Goal: Information Seeking & Learning: Check status

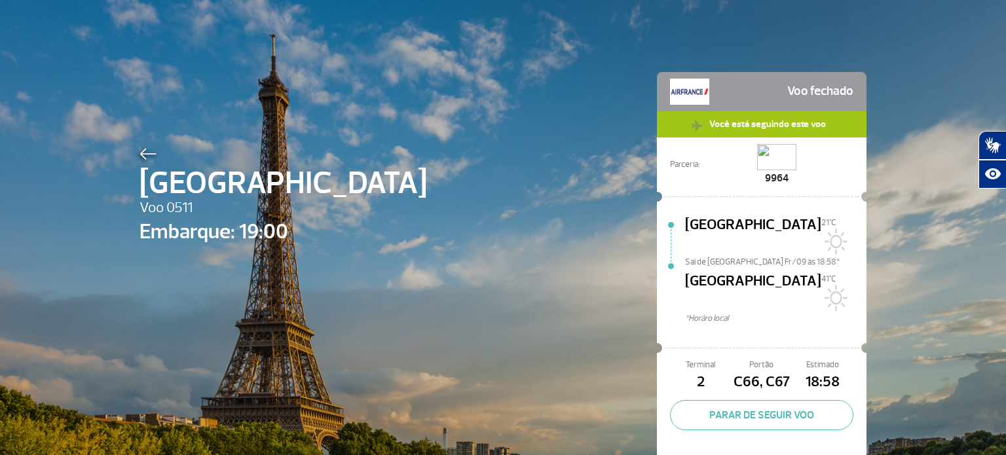
scroll to position [2, 0]
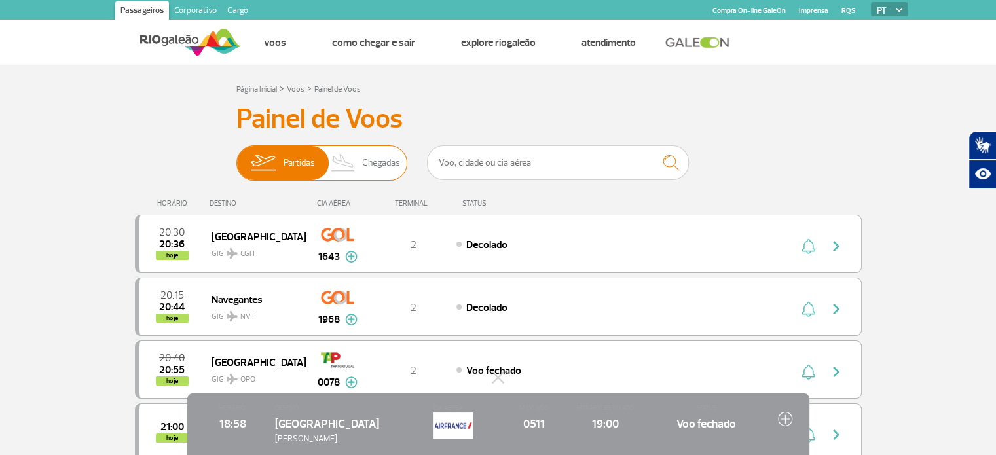
click at [299, 161] on span "Partidas" at bounding box center [299, 163] width 31 height 34
click at [236, 157] on input "Partidas Chegadas" at bounding box center [236, 157] width 0 height 0
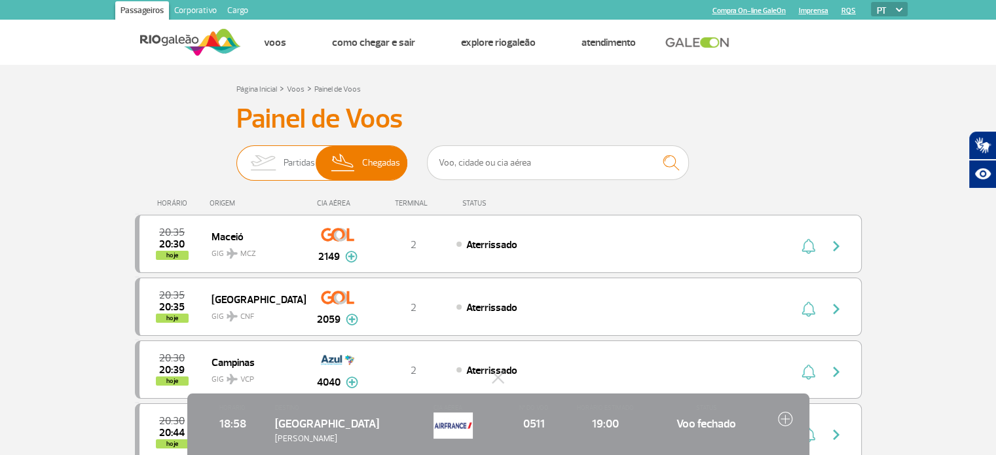
click at [254, 160] on img at bounding box center [262, 163] width 41 height 34
click at [236, 157] on input "Partidas Chegadas" at bounding box center [236, 157] width 0 height 0
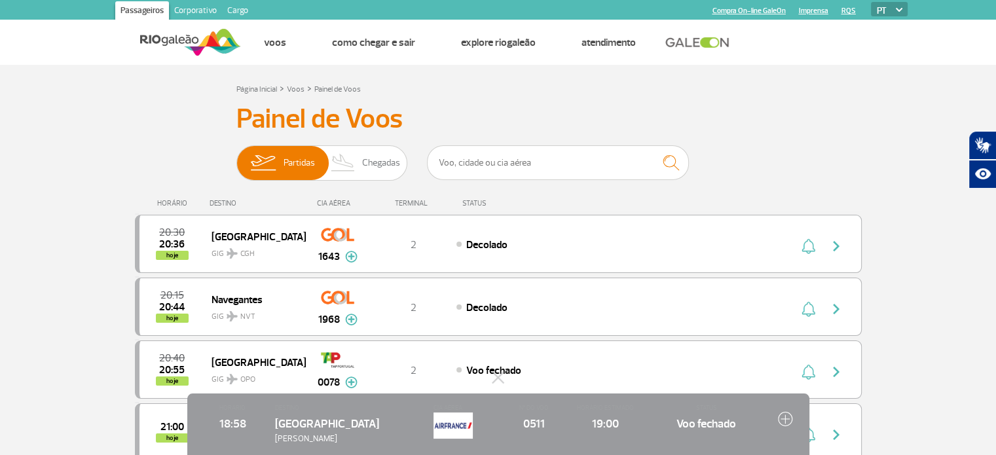
click at [783, 413] on img at bounding box center [785, 418] width 15 height 15
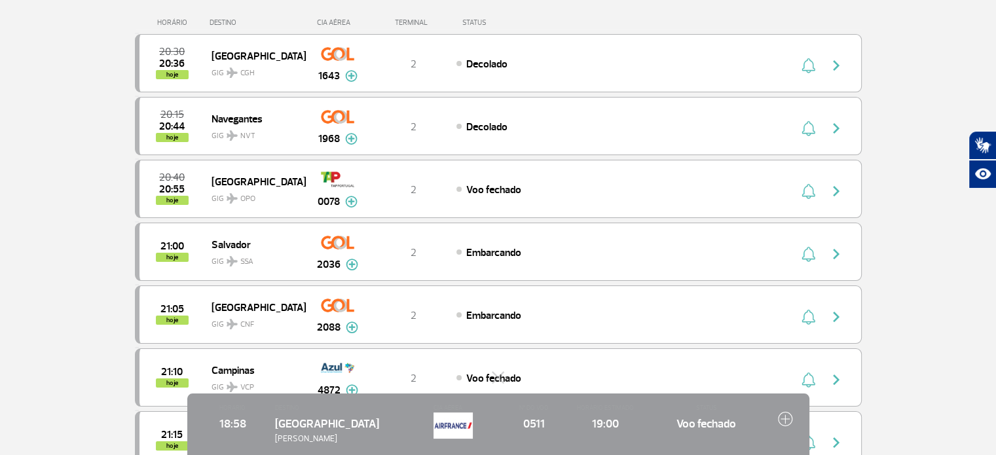
scroll to position [196, 0]
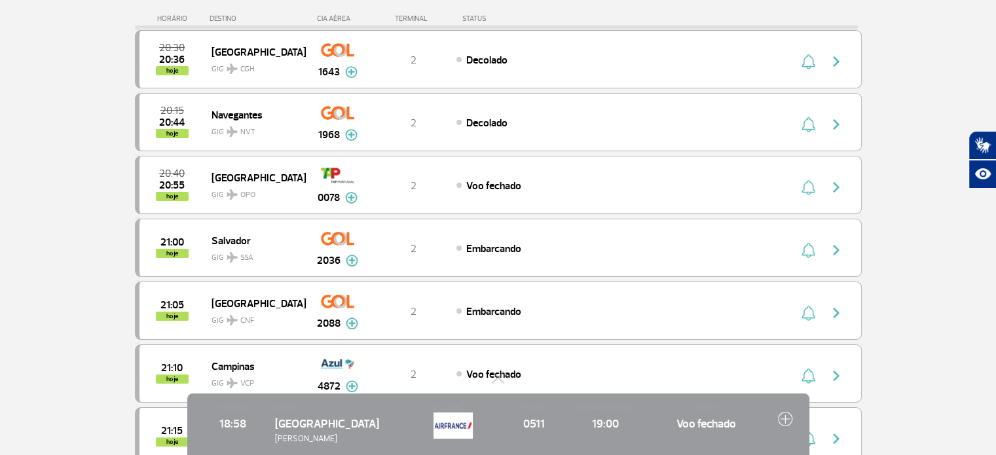
click at [782, 418] on img at bounding box center [785, 418] width 15 height 15
click at [469, 428] on img at bounding box center [453, 426] width 39 height 26
drag, startPoint x: 255, startPoint y: 423, endPoint x: 248, endPoint y: 424, distance: 6.7
click at [253, 424] on span "18:58" at bounding box center [233, 423] width 58 height 17
drag, startPoint x: 317, startPoint y: 440, endPoint x: 337, endPoint y: 441, distance: 20.3
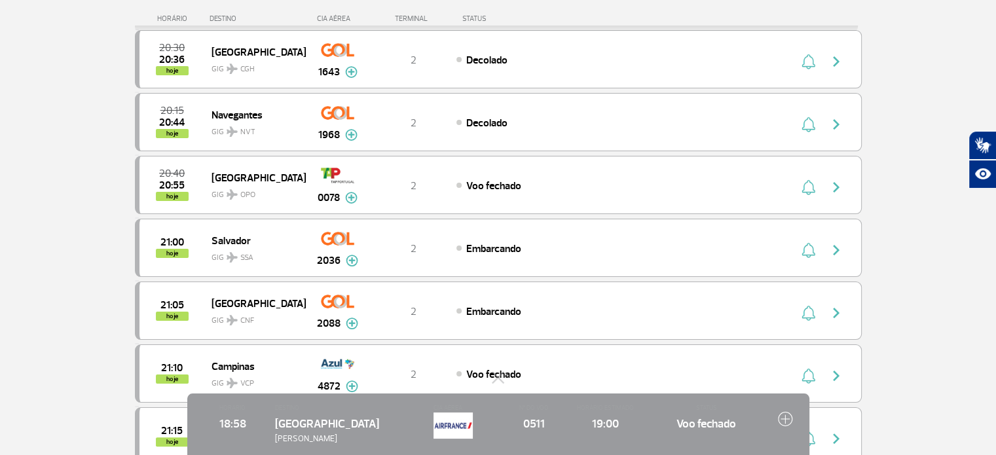
click at [318, 441] on span "[PERSON_NAME]" at bounding box center [348, 439] width 146 height 12
drag, startPoint x: 521, startPoint y: 416, endPoint x: 559, endPoint y: 418, distance: 38.1
click at [525, 416] on span "0511" at bounding box center [534, 423] width 58 height 17
drag, startPoint x: 601, startPoint y: 421, endPoint x: 610, endPoint y: 422, distance: 8.5
click at [606, 421] on span "19:00" at bounding box center [605, 423] width 58 height 17
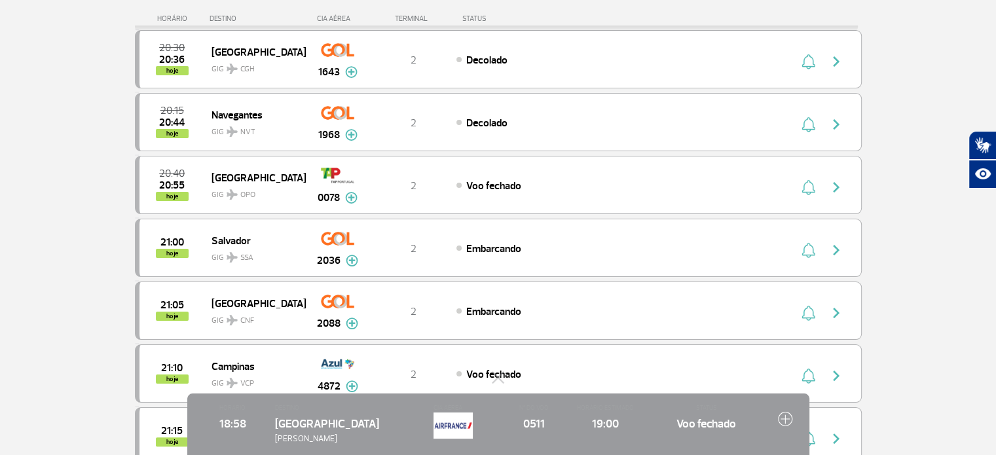
click at [706, 424] on span "Voo fechado" at bounding box center [706, 423] width 117 height 17
click at [786, 419] on img at bounding box center [785, 418] width 15 height 15
click at [785, 419] on img at bounding box center [785, 418] width 15 height 15
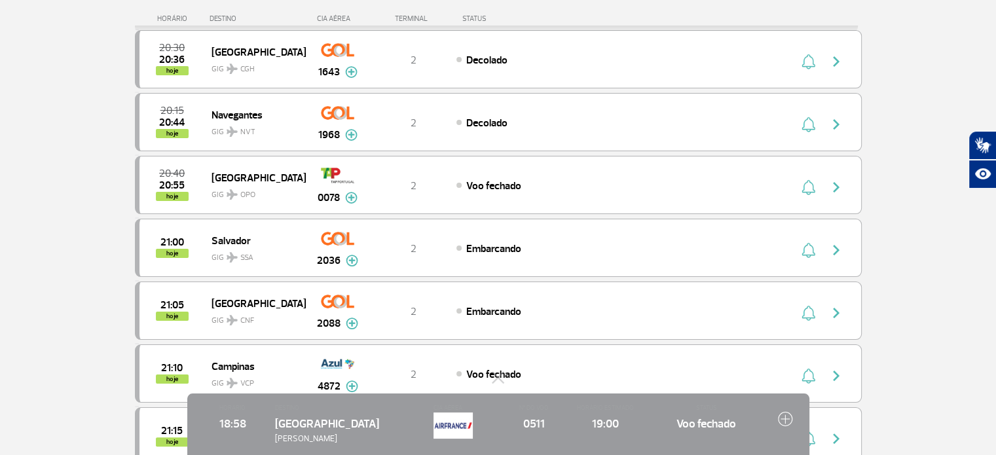
click at [785, 419] on img at bounding box center [785, 418] width 15 height 15
